Goal: Transaction & Acquisition: Obtain resource

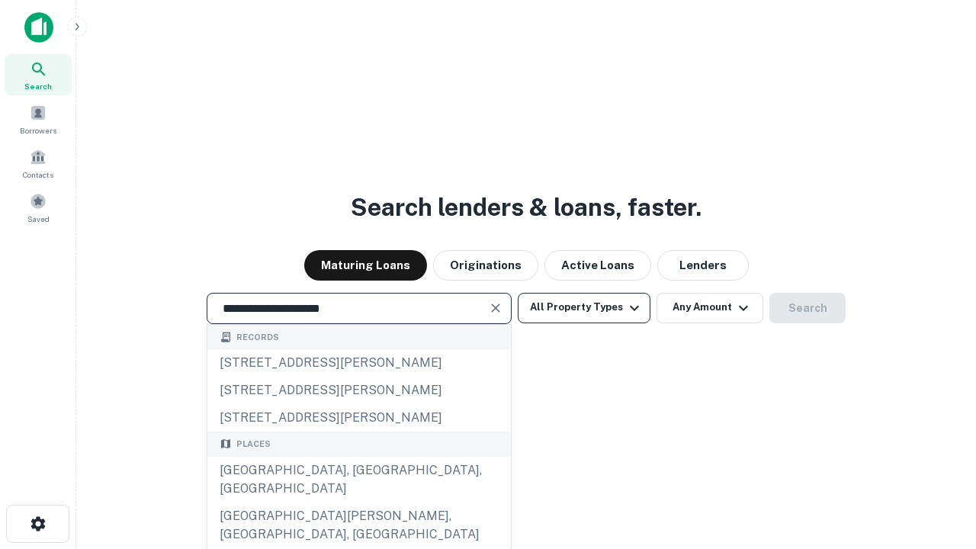
click at [358, 502] on div "[GEOGRAPHIC_DATA], [GEOGRAPHIC_DATA], [GEOGRAPHIC_DATA]" at bounding box center [358, 480] width 303 height 46
click at [584, 307] on button "All Property Types" at bounding box center [584, 308] width 133 height 30
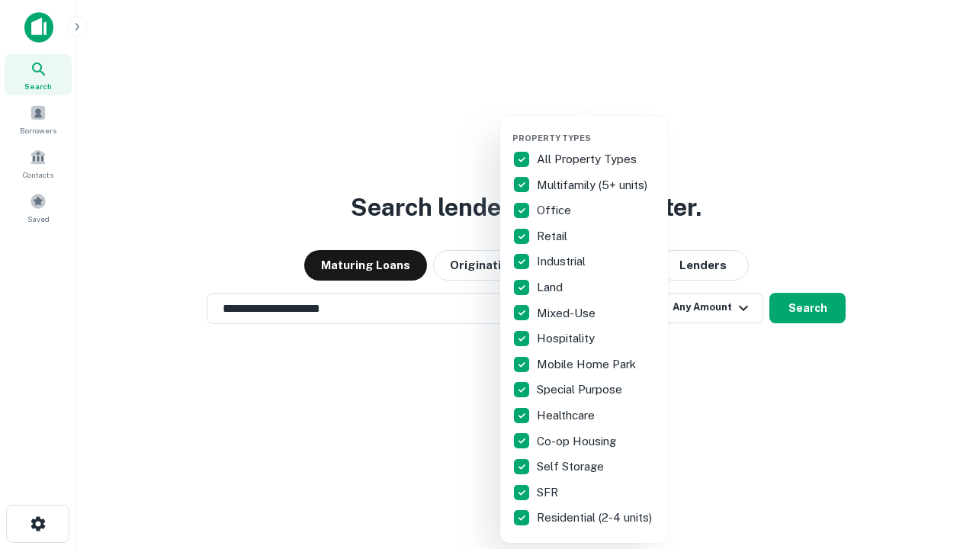
type input "**********"
click at [596, 128] on button "button" at bounding box center [596, 128] width 168 height 1
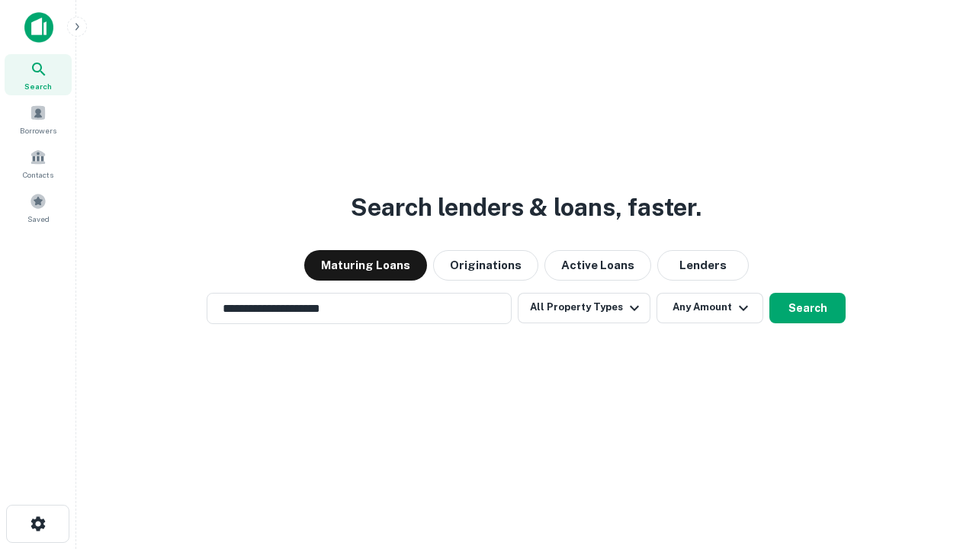
scroll to position [24, 0]
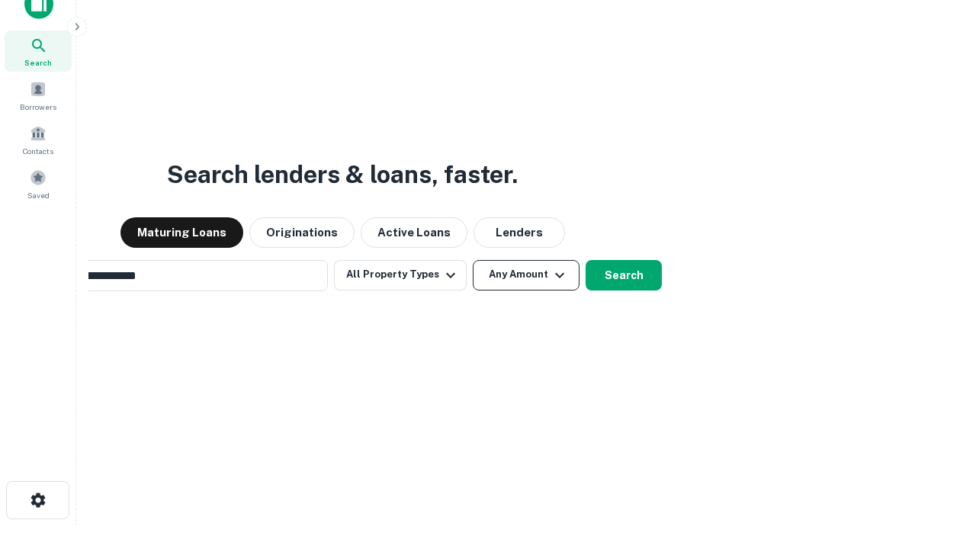
click at [473, 260] on button "Any Amount" at bounding box center [526, 275] width 107 height 30
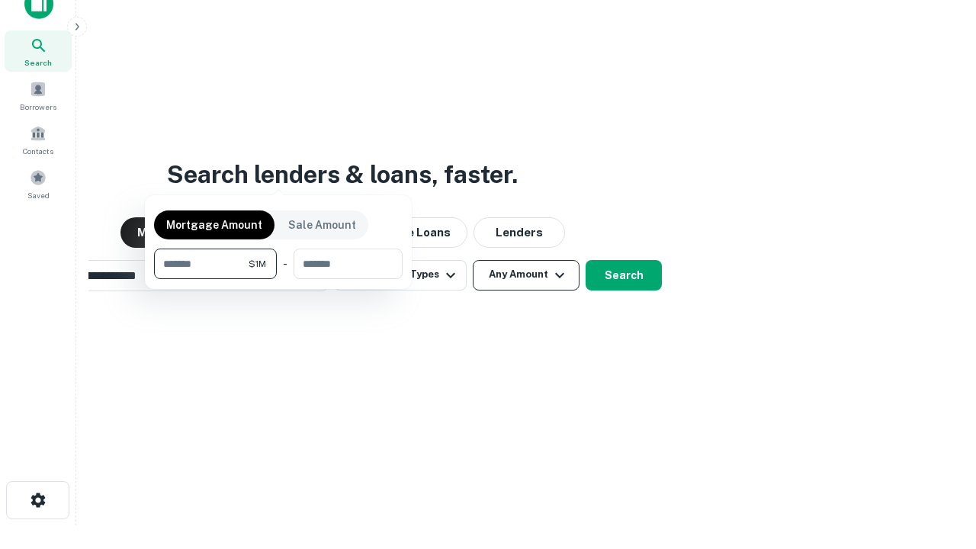
scroll to position [110, 431]
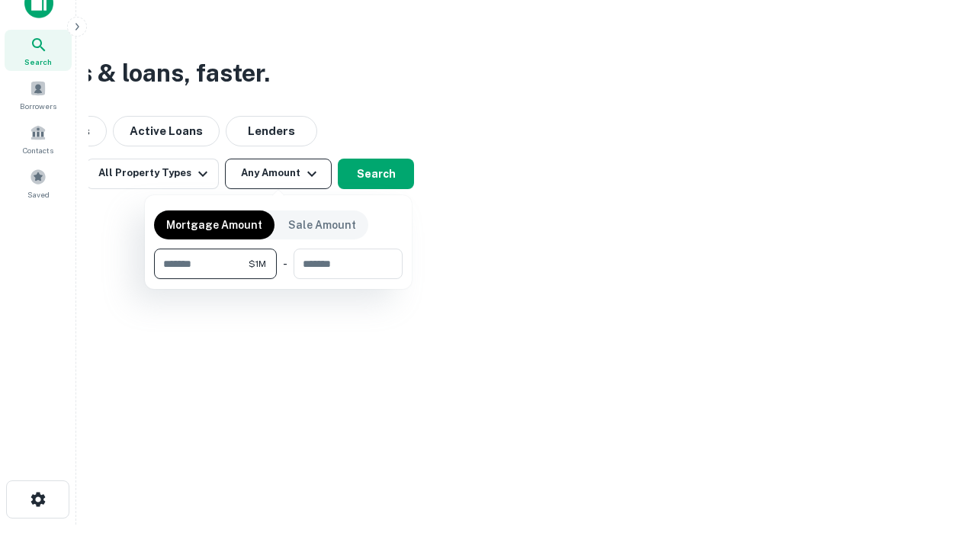
type input "*******"
click at [278, 279] on button "button" at bounding box center [278, 279] width 248 height 1
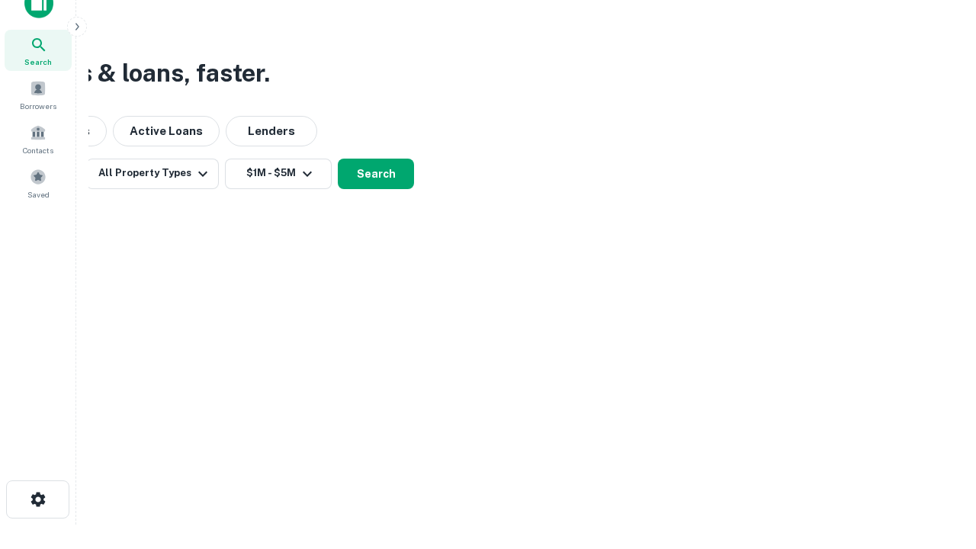
scroll to position [9, 281]
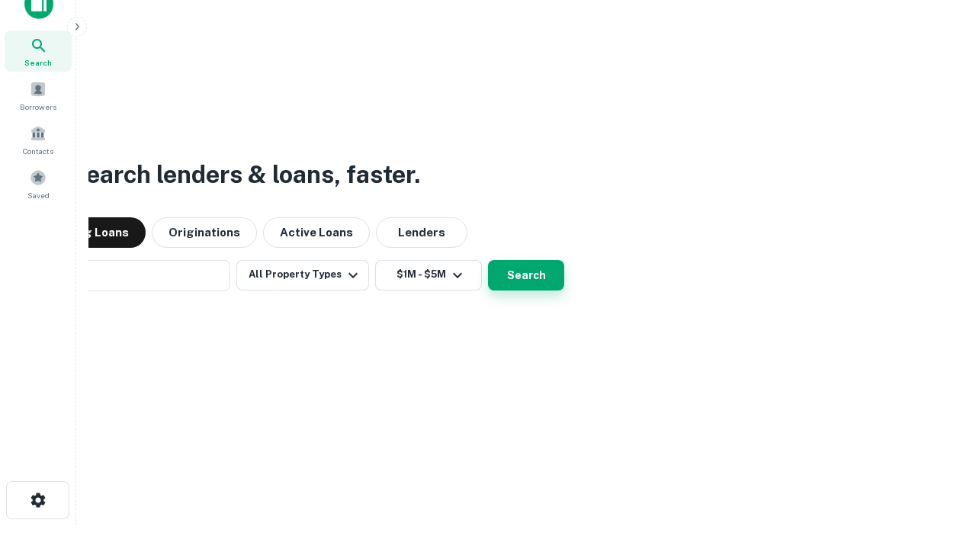
click at [526, 274] on button "Search" at bounding box center [526, 275] width 76 height 30
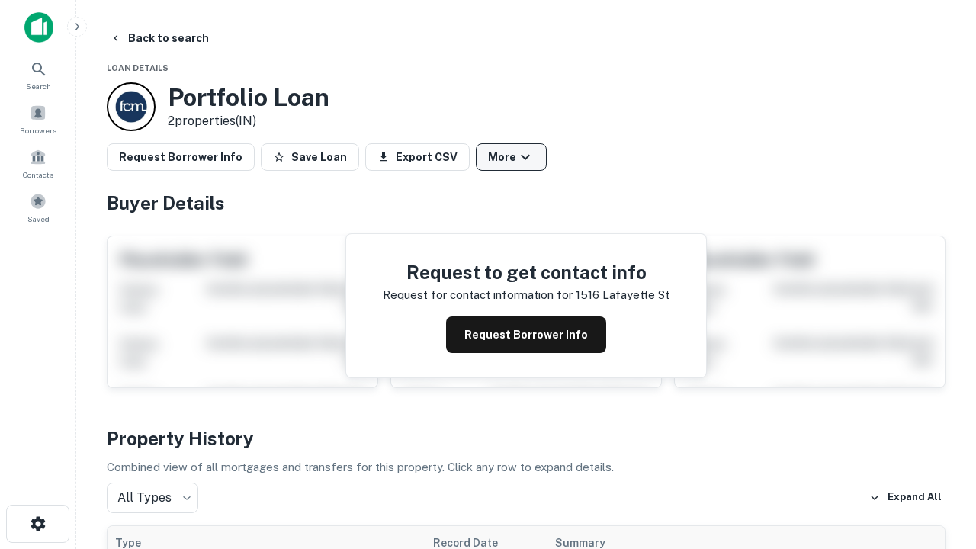
click at [511, 157] on button "More" at bounding box center [511, 156] width 71 height 27
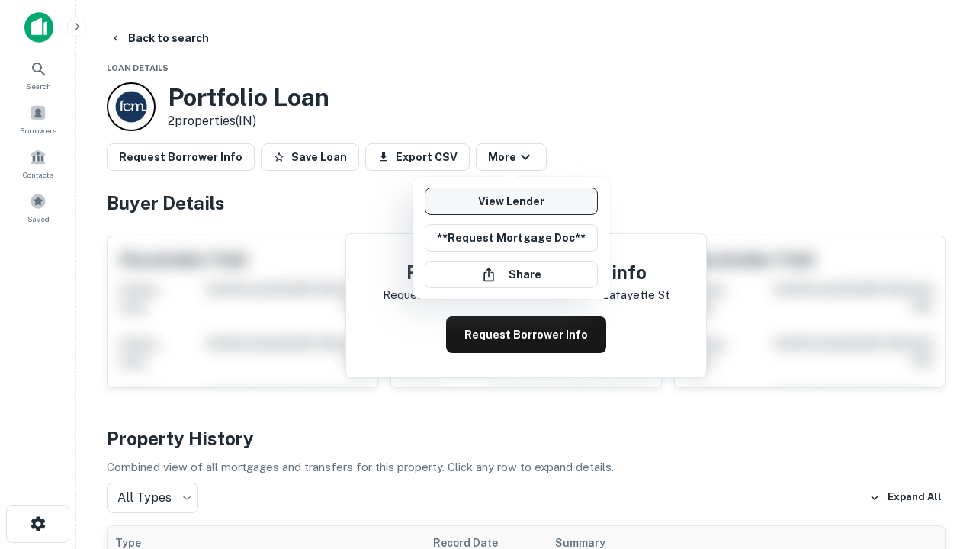
click at [511, 201] on link "View Lender" at bounding box center [511, 200] width 173 height 27
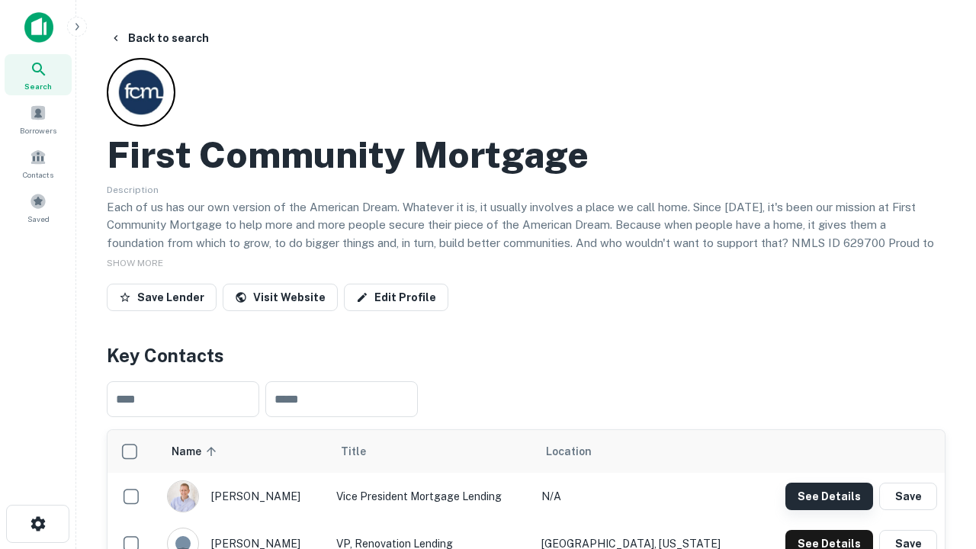
click at [829, 495] on button "See Details" at bounding box center [829, 495] width 88 height 27
